Goal: Task Accomplishment & Management: Manage account settings

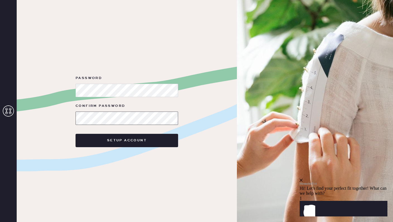
click at [76, 134] on button "Setup Account" at bounding box center [127, 140] width 103 height 13
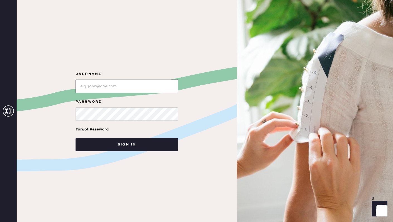
click at [119, 90] on input "loginName" at bounding box center [127, 86] width 103 height 13
type input "[EMAIL_ADDRESS][DOMAIN_NAME]"
click at [76, 138] on button "Sign in" at bounding box center [127, 144] width 103 height 13
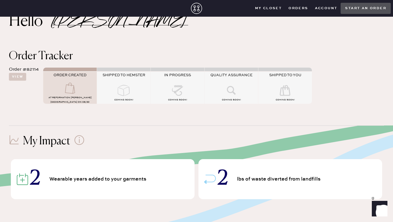
scroll to position [20, 0]
